Goal: Check status: Check status

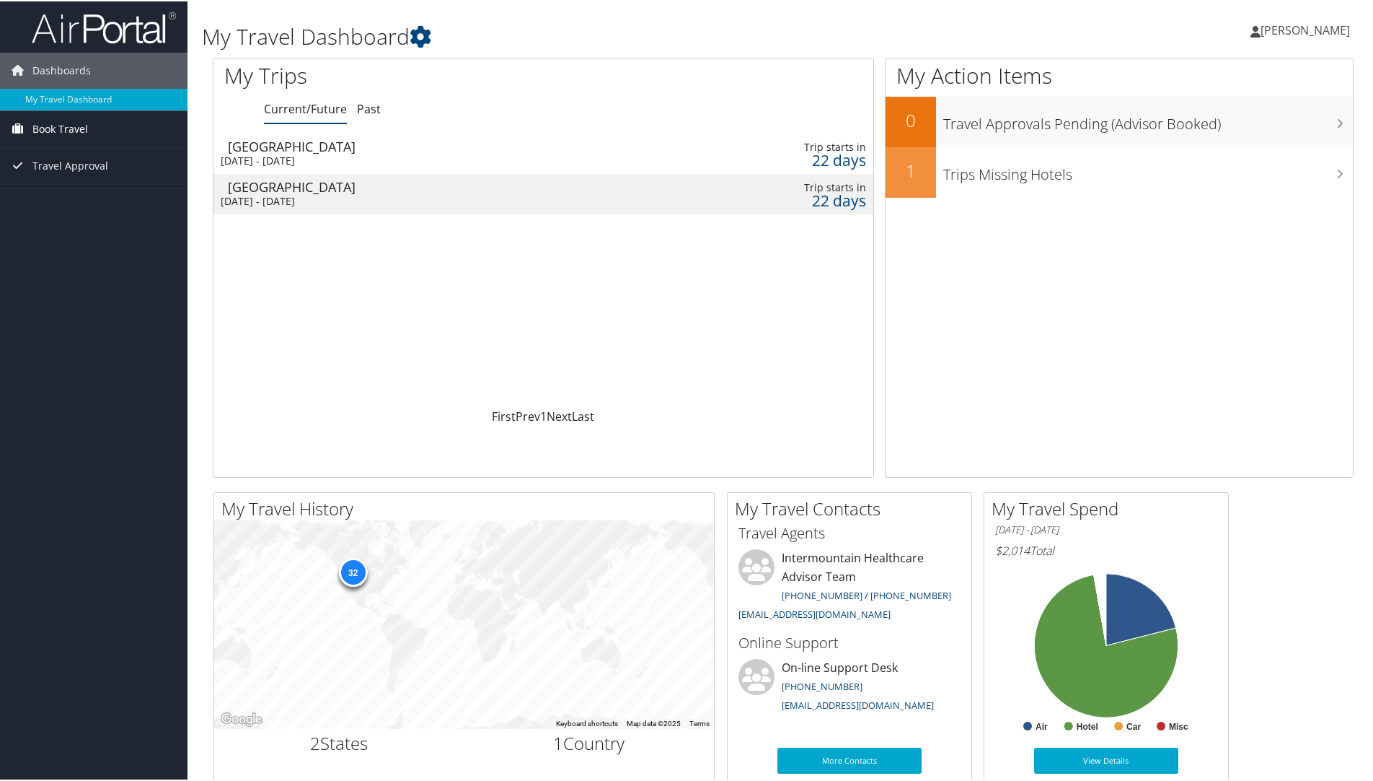
click at [45, 131] on span "Book Travel" at bounding box center [60, 128] width 56 height 36
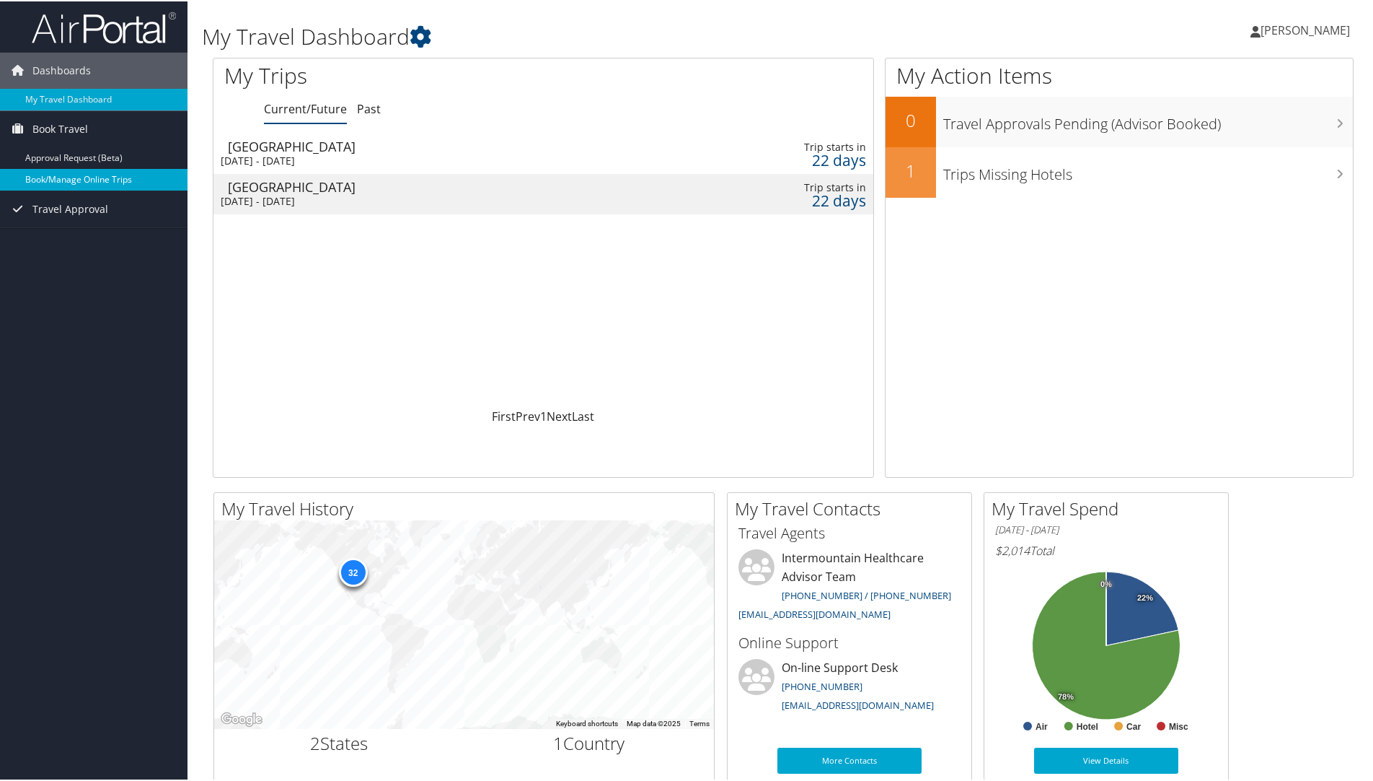
click at [54, 172] on link "Book/Manage Online Trips" at bounding box center [94, 178] width 188 height 22
click at [427, 184] on div "Denver" at bounding box center [432, 185] width 408 height 13
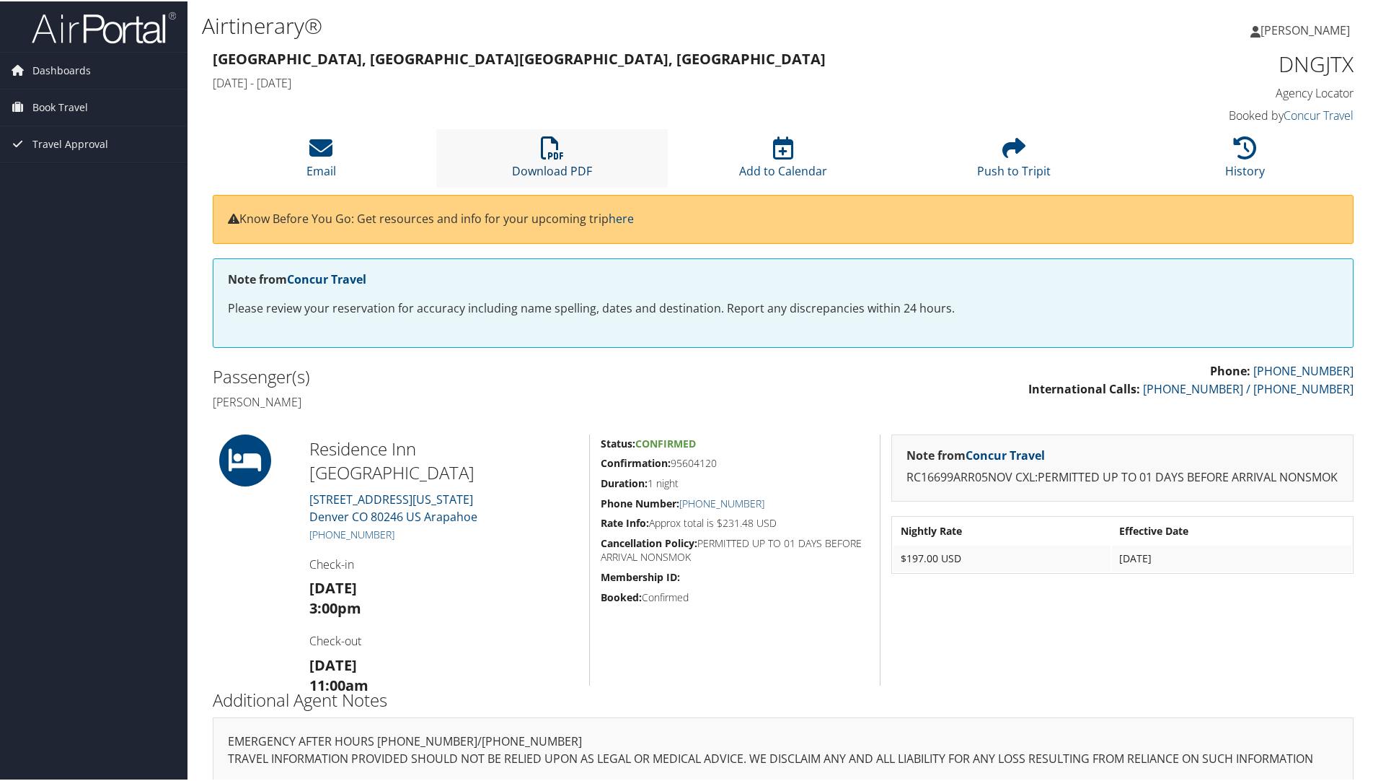
click at [548, 151] on icon at bounding box center [552, 146] width 23 height 23
click at [764, 79] on h4 "Wed 05 Nov 2025 - Thu 06 Nov 2025" at bounding box center [638, 82] width 850 height 16
click at [59, 69] on span "Dashboards" at bounding box center [61, 69] width 58 height 36
click at [59, 99] on link "My Travel Dashboard" at bounding box center [94, 98] width 188 height 22
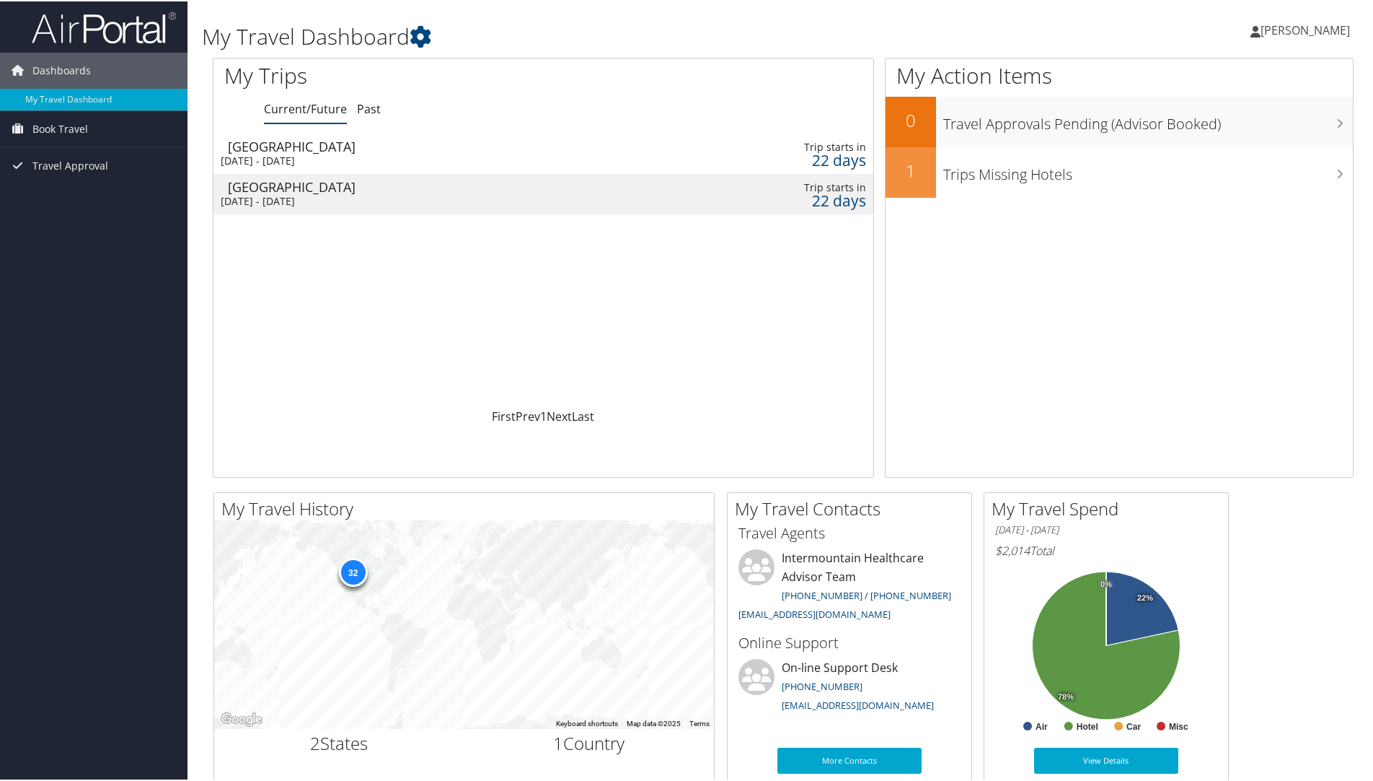
click at [354, 151] on td "Denver Wed 5 Nov 2025 - Thu 6 Nov 2025" at bounding box center [425, 152] width 423 height 40
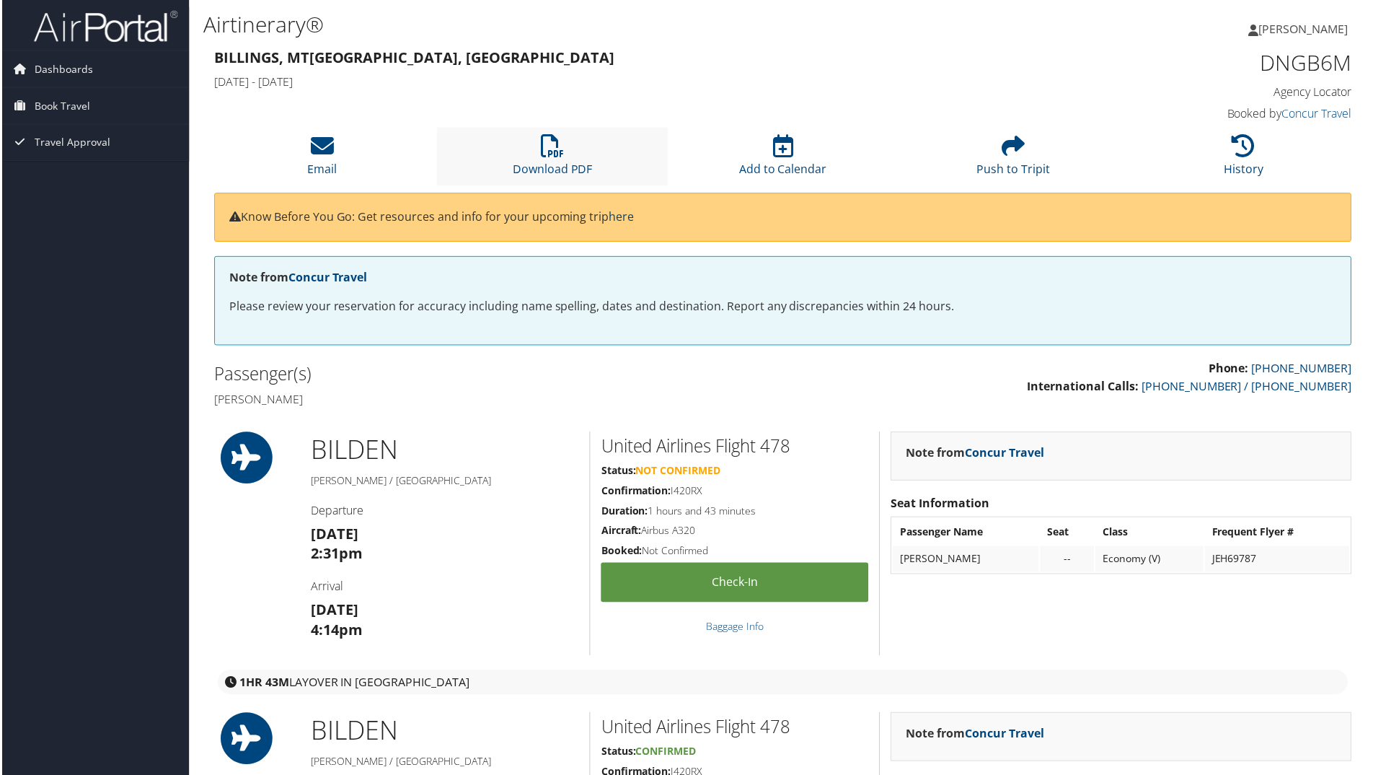
click at [512, 157] on li "Download PDF" at bounding box center [551, 157] width 231 height 58
click at [581, 93] on div "Billings, [GEOGRAPHIC_DATA], [GEOGRAPHIC_DATA] [DATE] - [DATE]" at bounding box center [638, 70] width 872 height 50
